Goal: Task Accomplishment & Management: Use online tool/utility

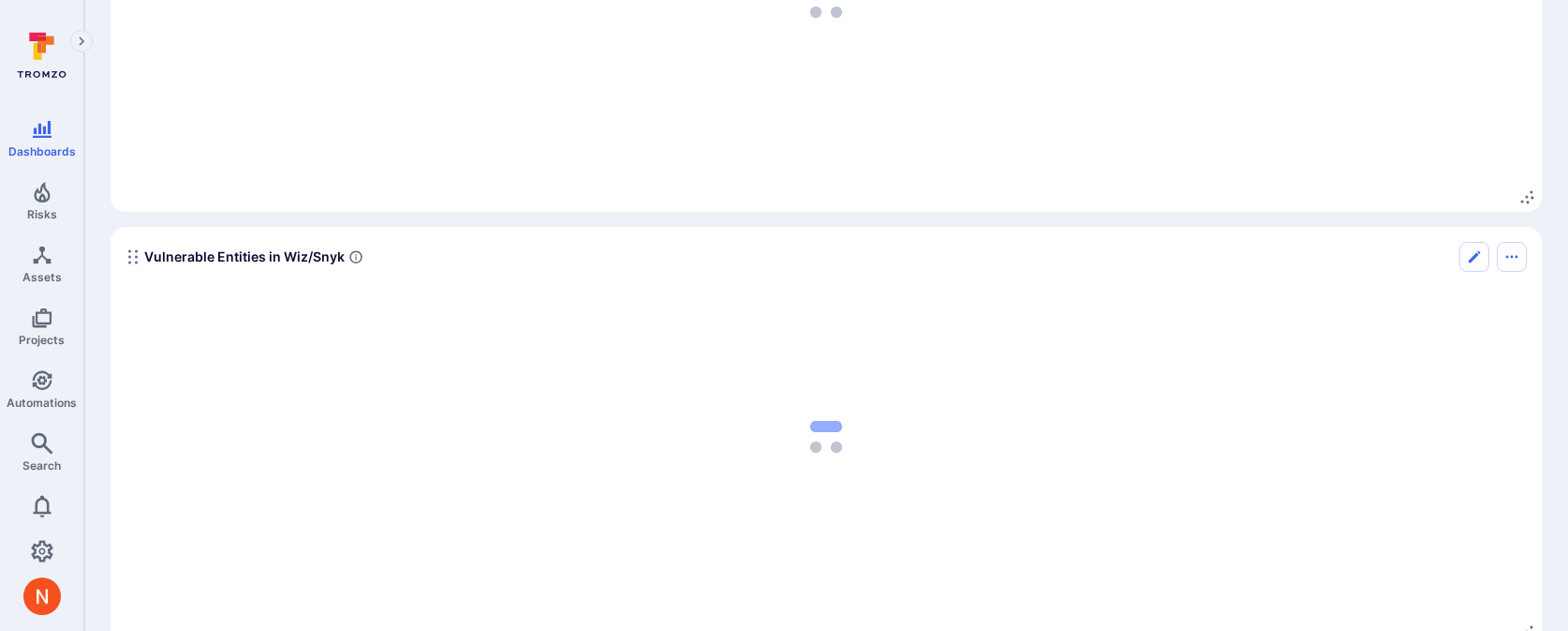
scroll to position [2908, 0]
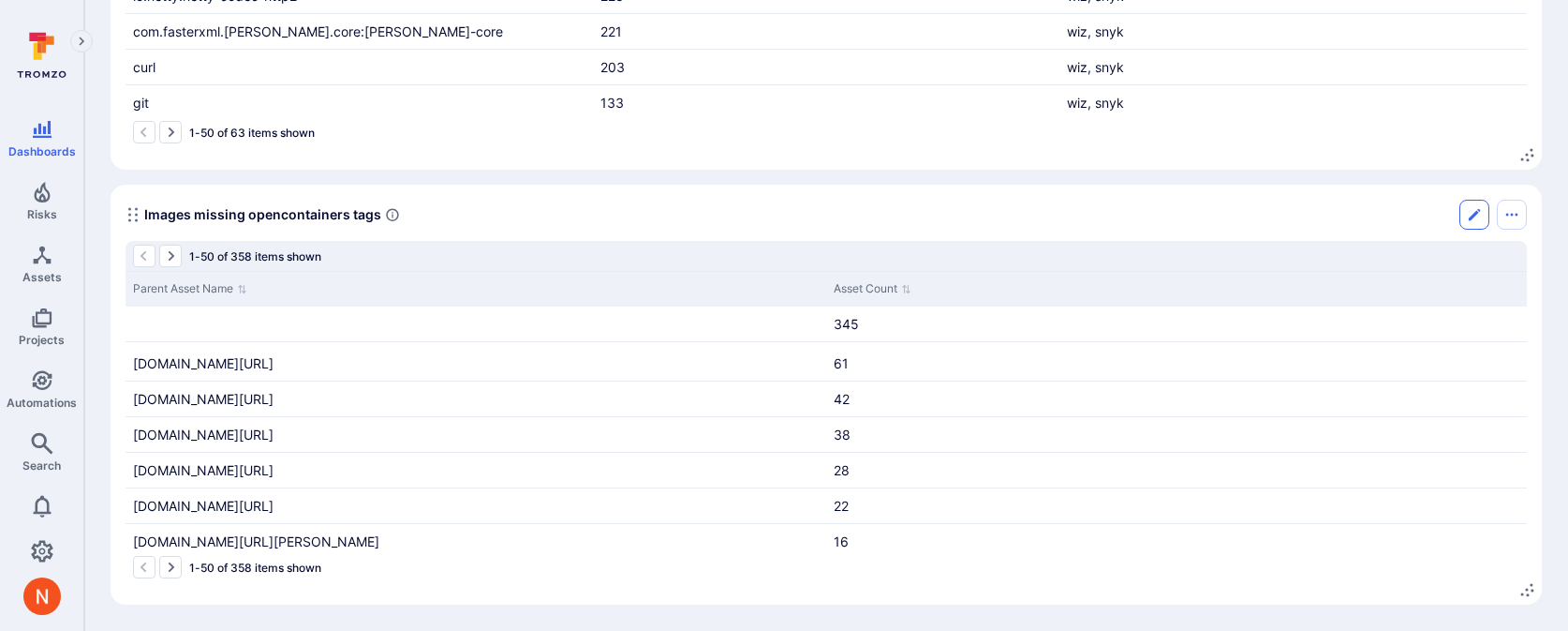
click at [1469, 224] on button "Edit" at bounding box center [1474, 214] width 30 height 30
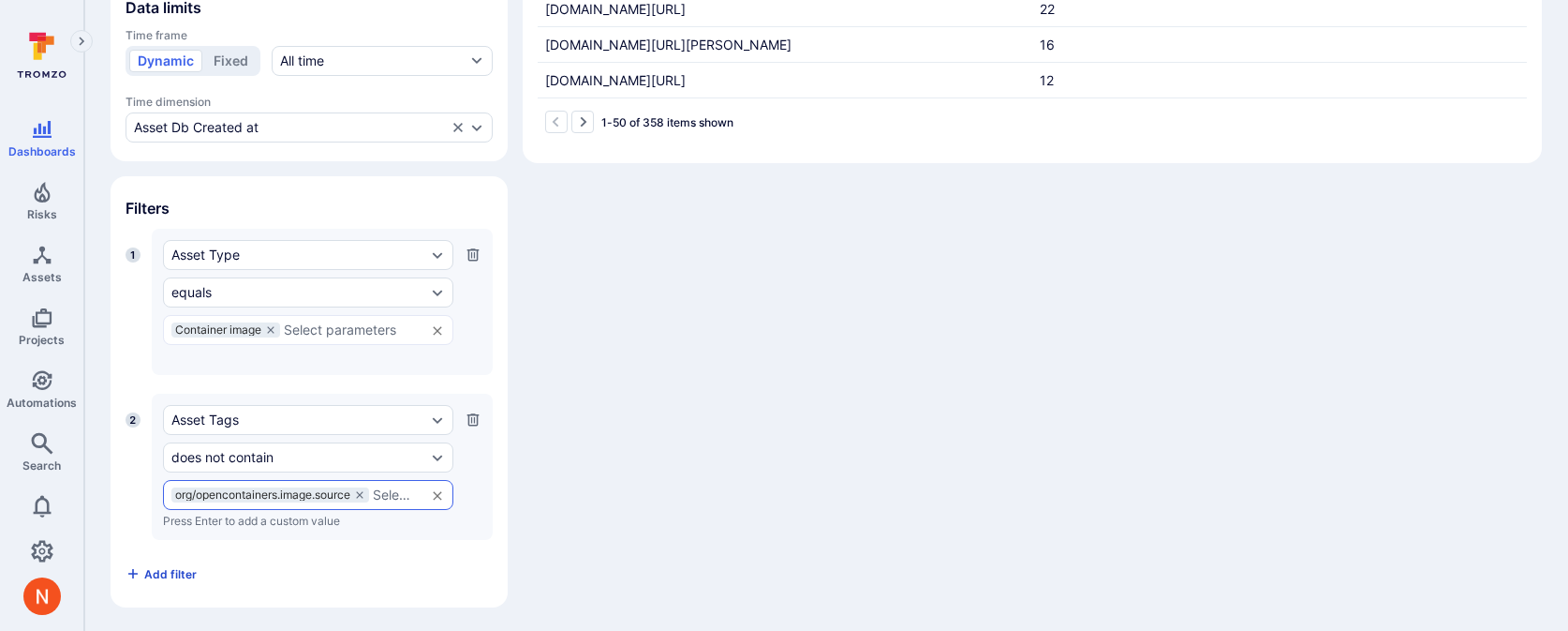
click at [161, 571] on span "Add filter" at bounding box center [170, 574] width 52 height 14
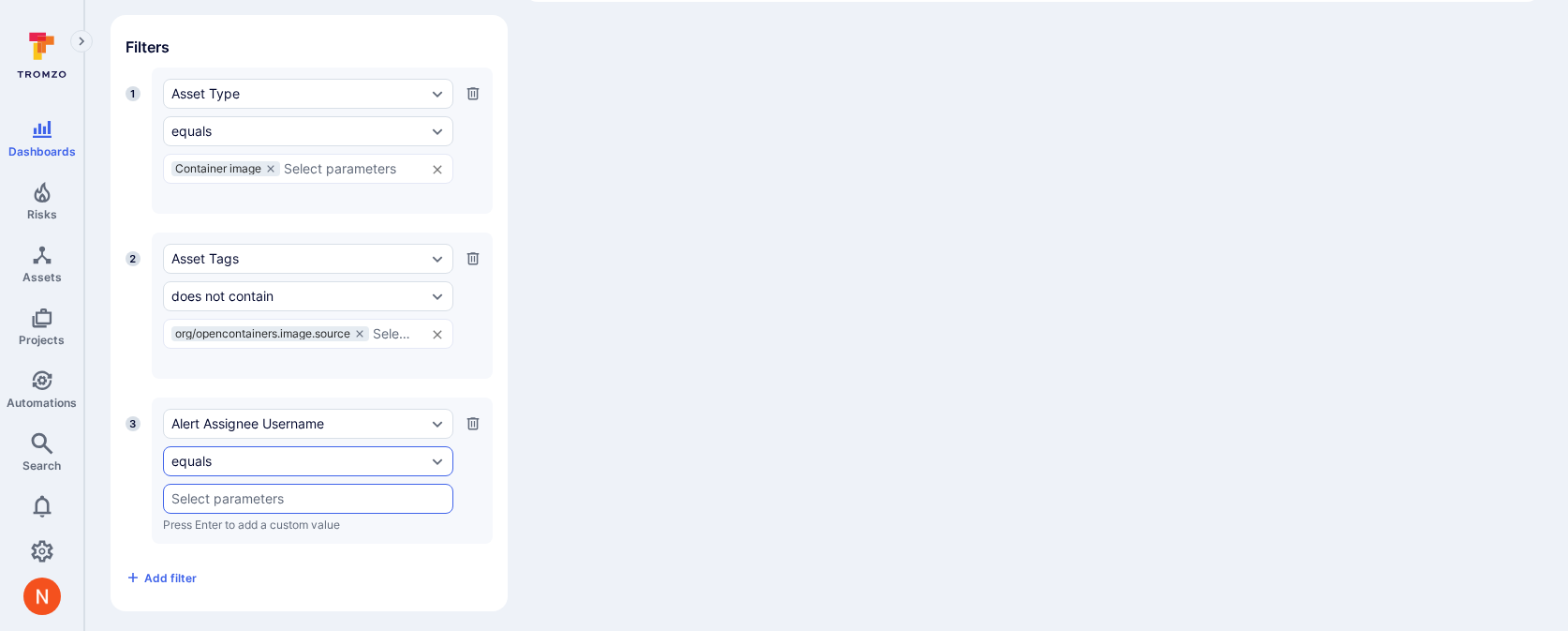
scroll to position [668, 0]
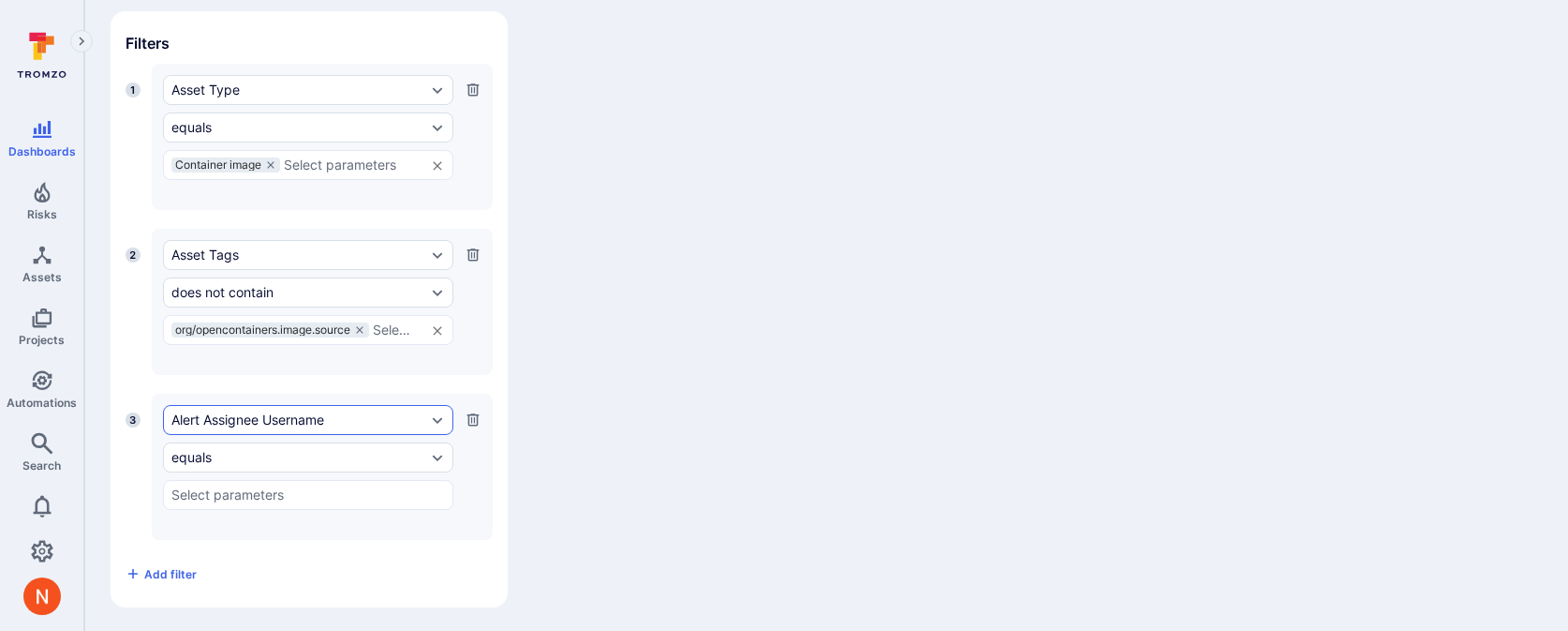
click at [256, 419] on div "Alert Assignee Username" at bounding box center [299, 420] width 255 height 15
type input "l"
type input "code"
click at [791, 349] on div "Widget Table Columns Measures Asset Count Select measure Numeric fields that re…" at bounding box center [826, 37] width 1432 height 1142
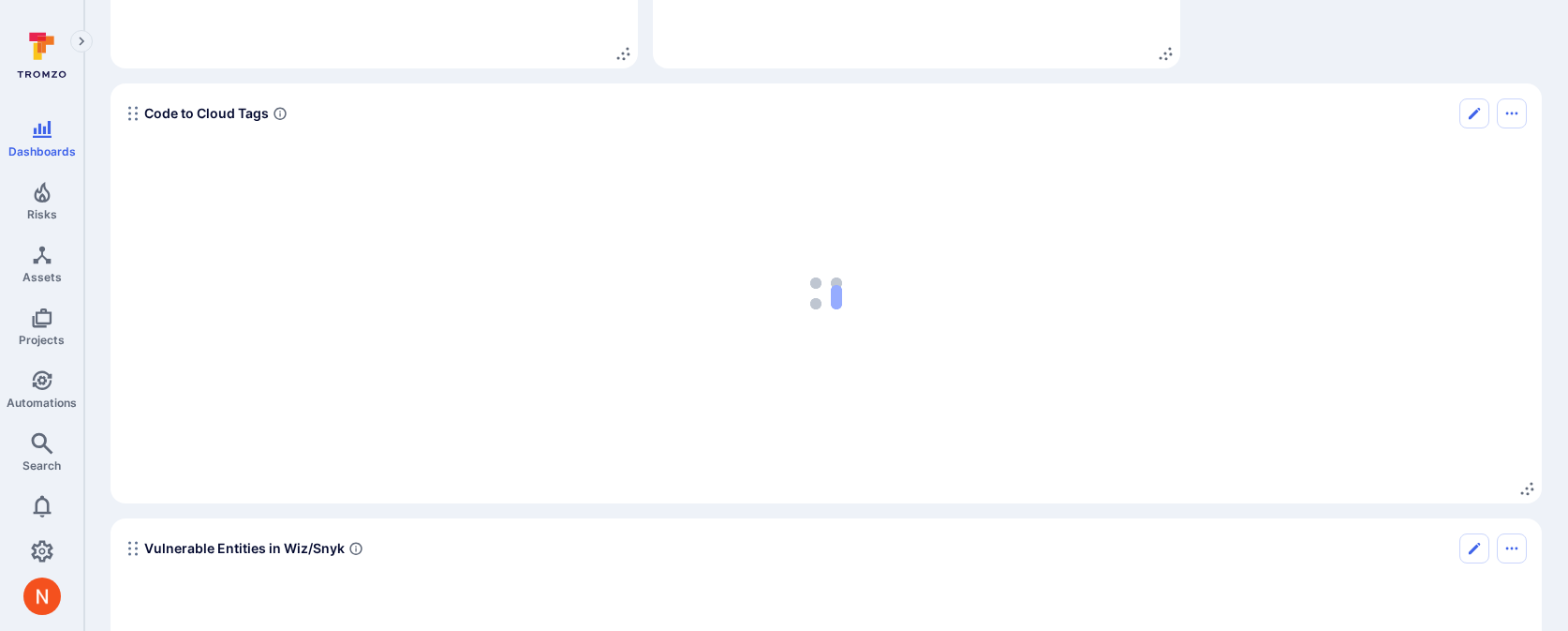
scroll to position [2908, 0]
